Goal: Browse casually

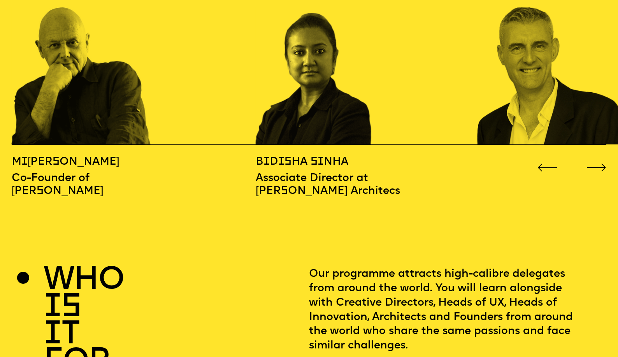
scroll to position [1023, 0]
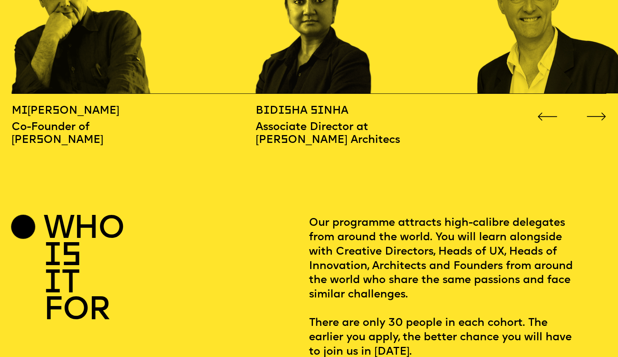
click at [598, 110] on button "Go to next slide" at bounding box center [597, 114] width 20 height 8
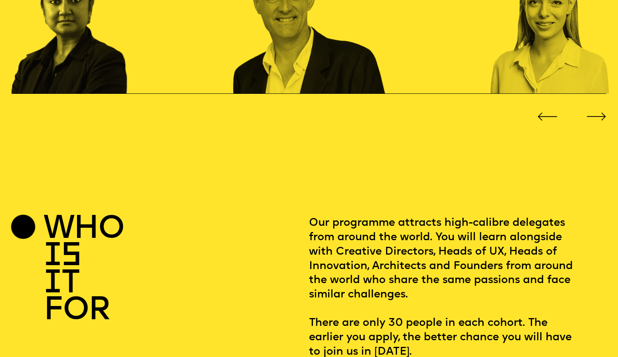
click at [598, 110] on button "Go to next slide" at bounding box center [597, 114] width 20 height 8
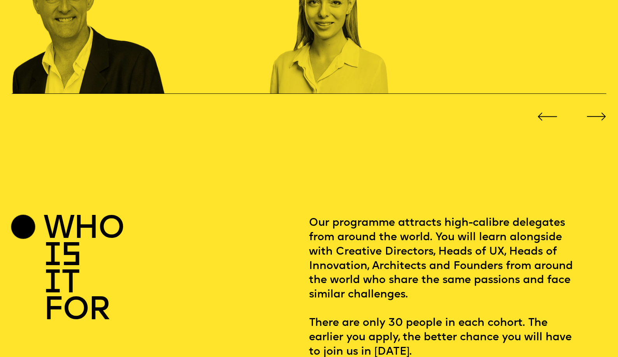
click at [598, 110] on button "Go to next slide" at bounding box center [597, 114] width 20 height 8
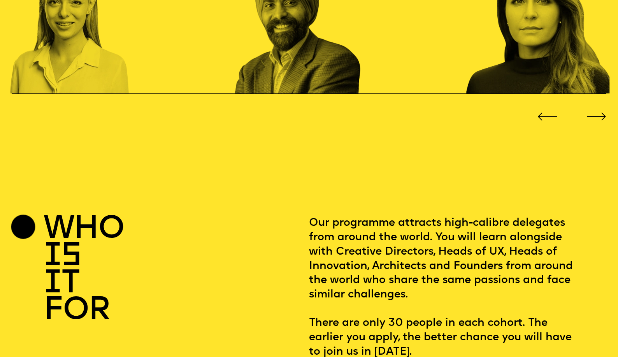
click at [598, 110] on button "Go to next slide" at bounding box center [597, 114] width 20 height 8
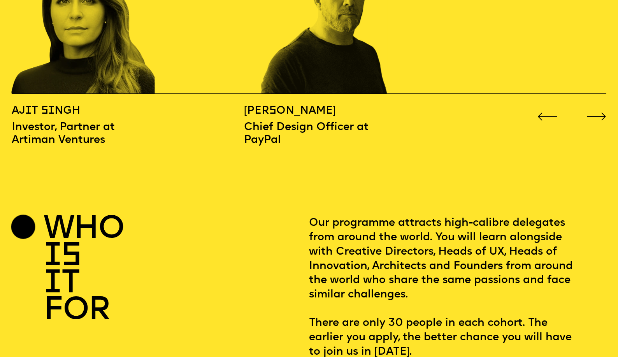
click at [598, 110] on button "Go to next slide" at bounding box center [597, 114] width 20 height 8
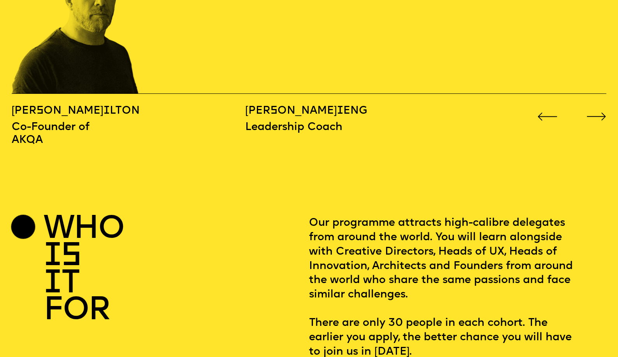
click at [598, 110] on button "Go to next slide" at bounding box center [597, 114] width 20 height 8
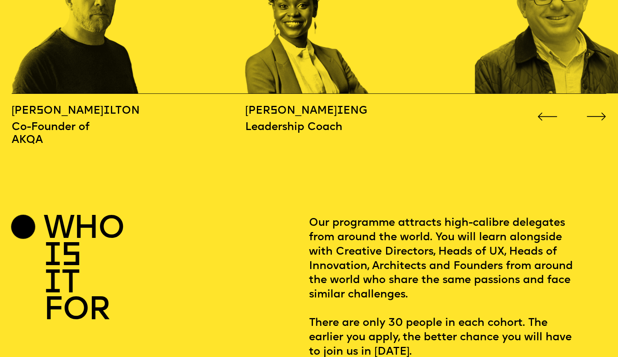
click at [598, 110] on button "Go to next slide" at bounding box center [597, 114] width 20 height 8
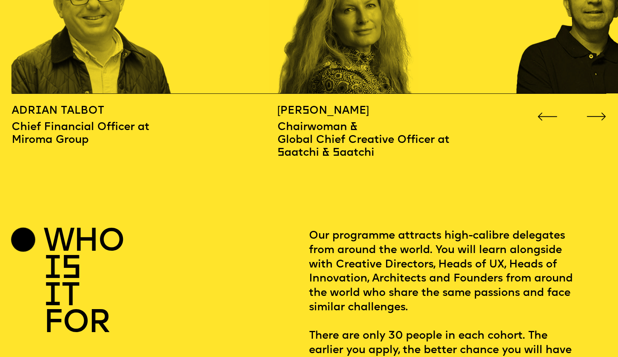
click at [598, 110] on button "Go to next slide" at bounding box center [597, 114] width 20 height 8
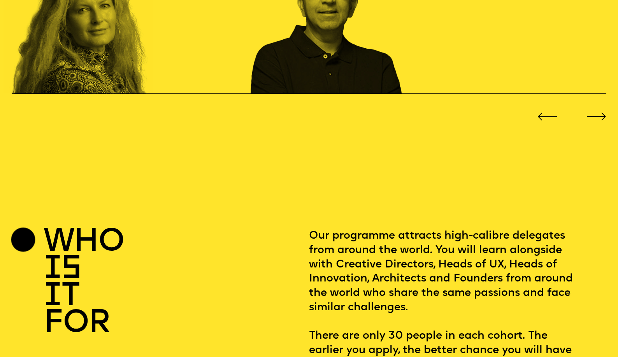
click at [598, 110] on button "Go to next slide" at bounding box center [597, 114] width 20 height 8
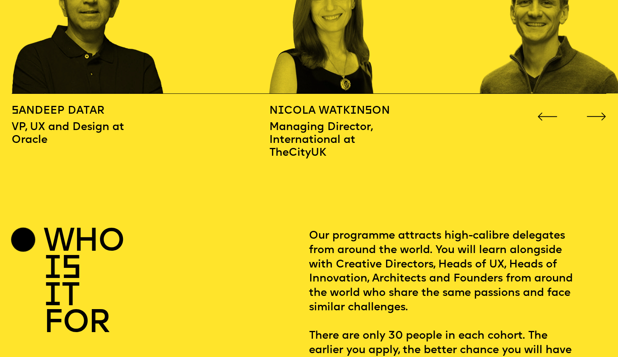
click at [598, 110] on button "Go to next slide" at bounding box center [597, 114] width 20 height 8
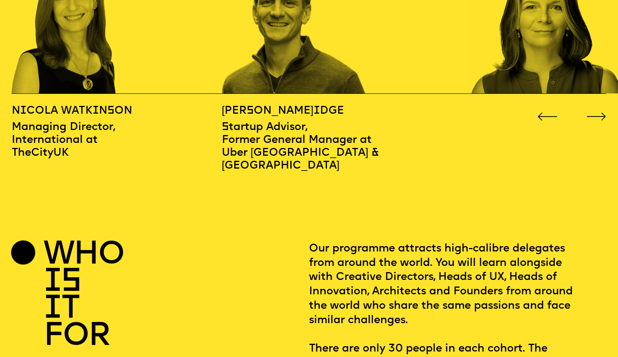
click at [598, 110] on button "Go to next slide" at bounding box center [597, 114] width 20 height 8
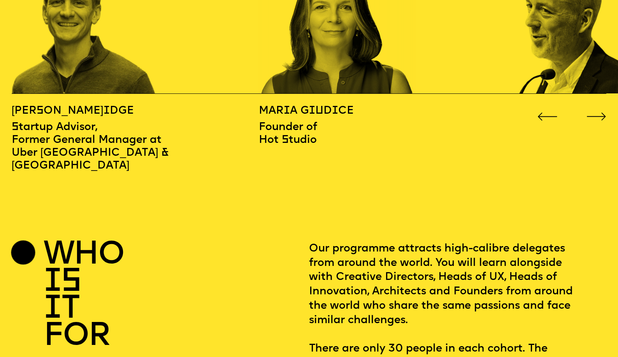
click at [598, 110] on button "Go to next slide" at bounding box center [597, 114] width 20 height 8
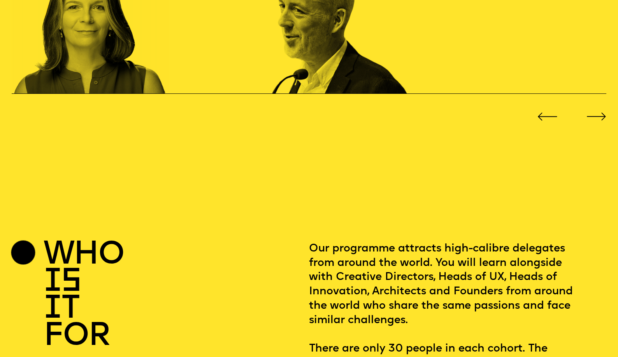
click at [598, 110] on button "Go to next slide" at bounding box center [597, 114] width 20 height 8
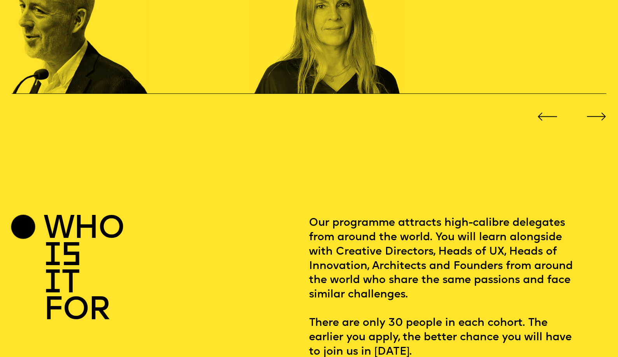
click at [598, 110] on button "Go to next slide" at bounding box center [597, 114] width 20 height 8
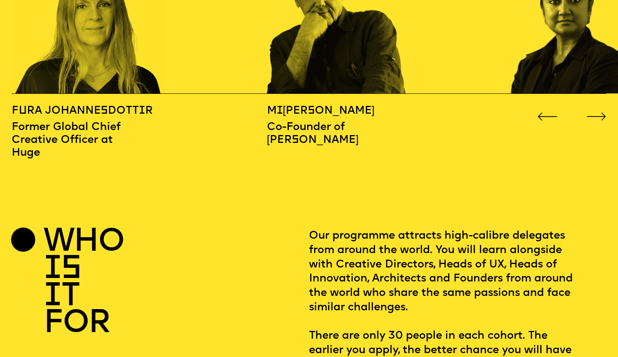
click at [598, 110] on button "Go to next slide" at bounding box center [597, 114] width 20 height 8
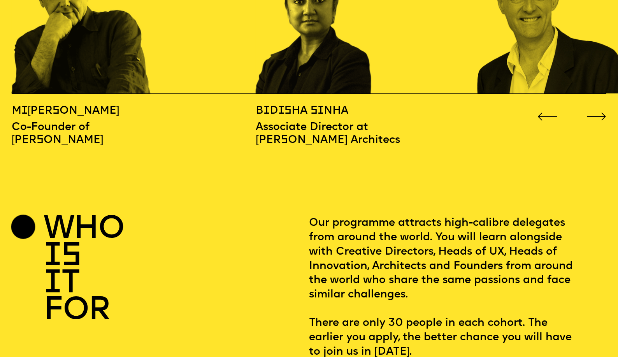
click at [598, 110] on button "Go to next slide" at bounding box center [597, 114] width 20 height 8
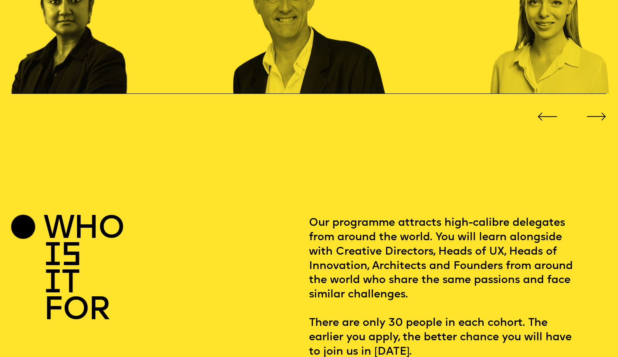
click at [598, 110] on button "Go to next slide" at bounding box center [597, 114] width 20 height 8
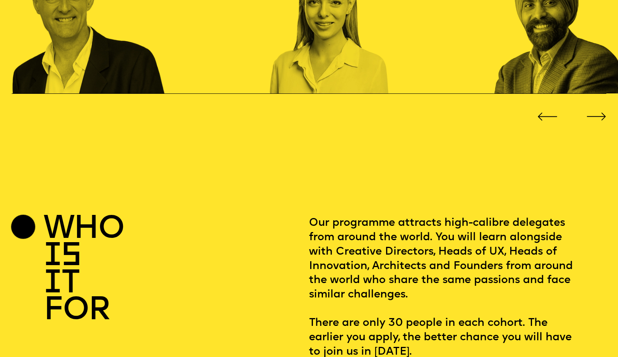
click at [598, 110] on button "Go to next slide" at bounding box center [597, 114] width 20 height 8
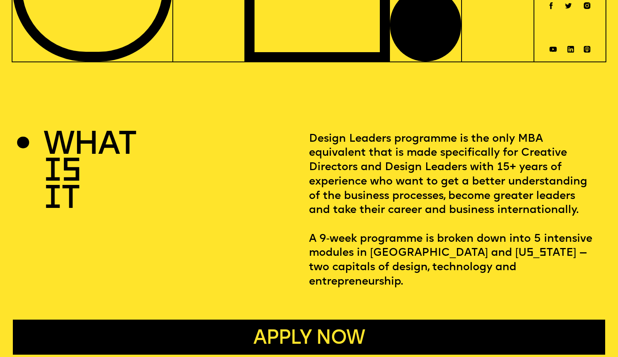
scroll to position [0, 0]
